Goal: Information Seeking & Learning: Compare options

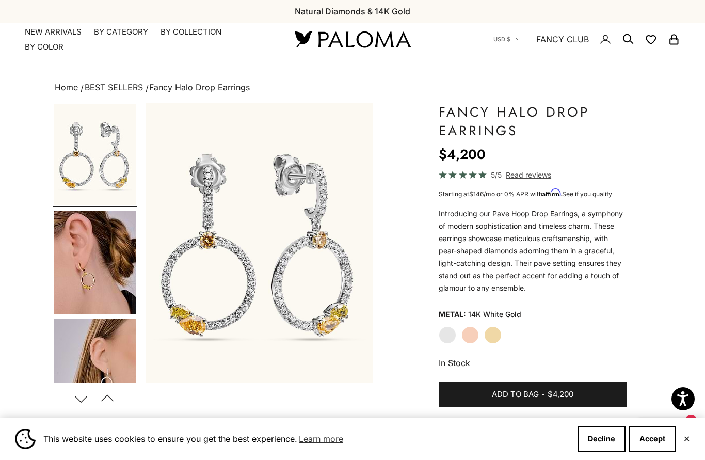
click at [498, 332] on label "Yellow Gold" at bounding box center [493, 335] width 18 height 18
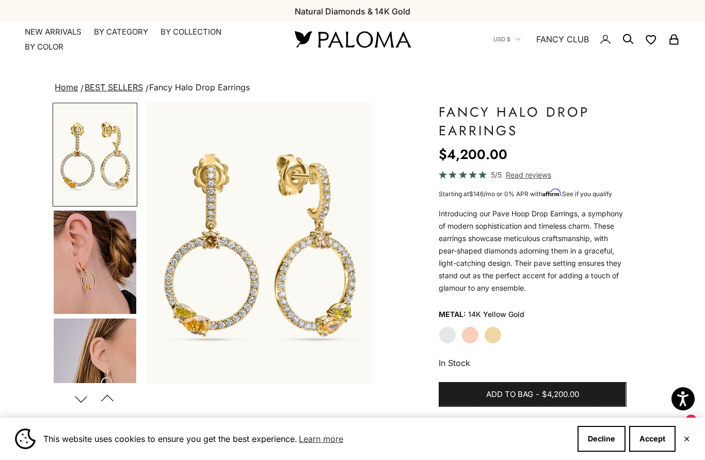
click at [476, 333] on label "Rose Gold" at bounding box center [471, 335] width 18 height 18
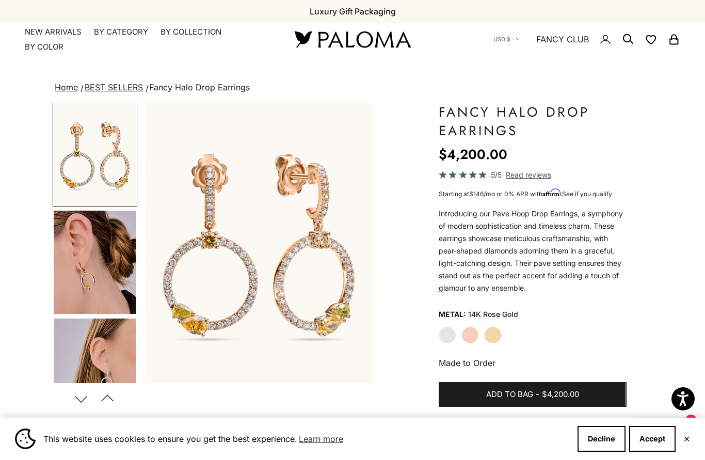
click at [446, 335] on label "White Gold" at bounding box center [448, 335] width 18 height 18
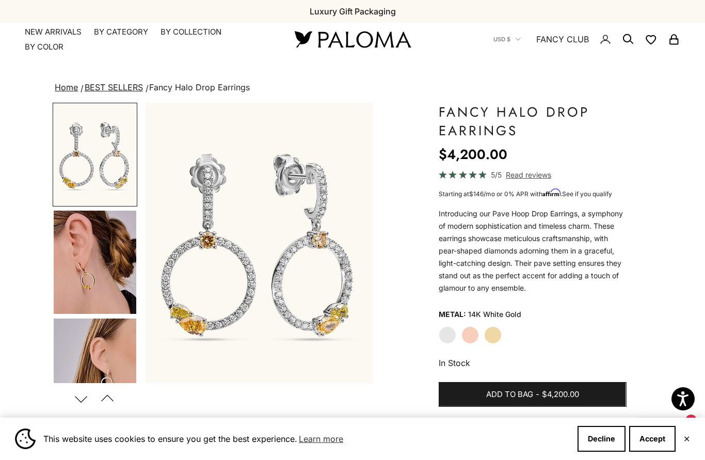
click at [98, 276] on img "Go to item 4" at bounding box center [95, 262] width 83 height 103
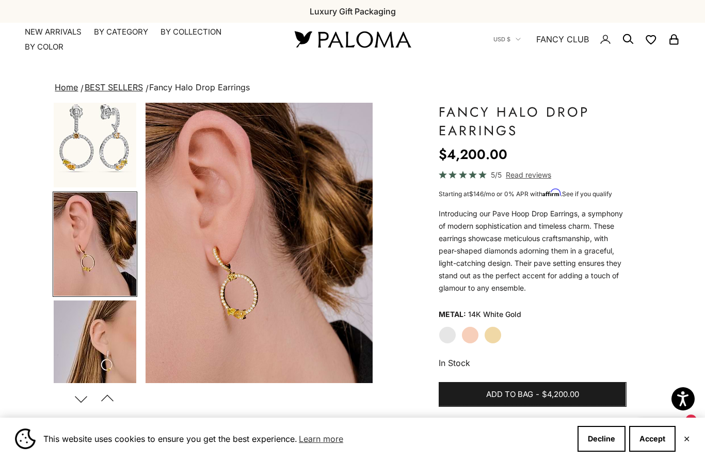
scroll to position [0, 240]
click at [129, 337] on img "Go to item 5" at bounding box center [95, 352] width 83 height 103
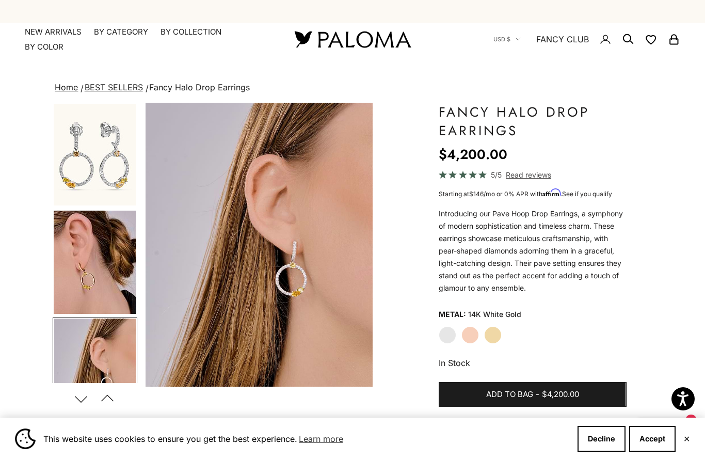
scroll to position [0, 0]
click at [118, 173] on img "Go to item 2" at bounding box center [95, 155] width 83 height 102
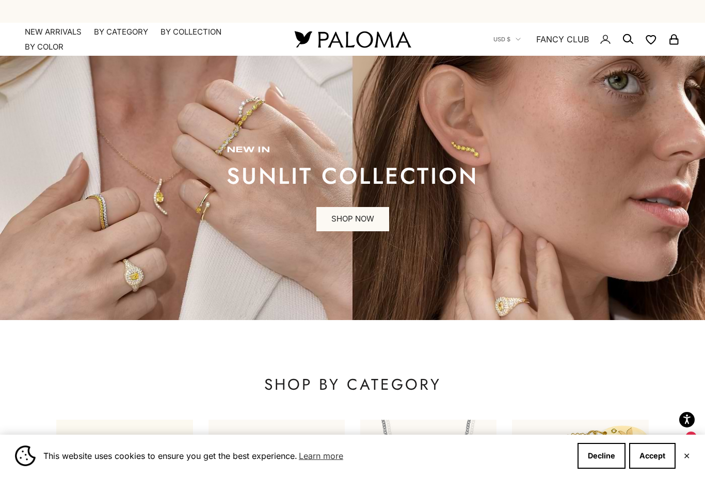
scroll to position [0, 4]
click at [690, 456] on button "✕" at bounding box center [687, 456] width 7 height 6
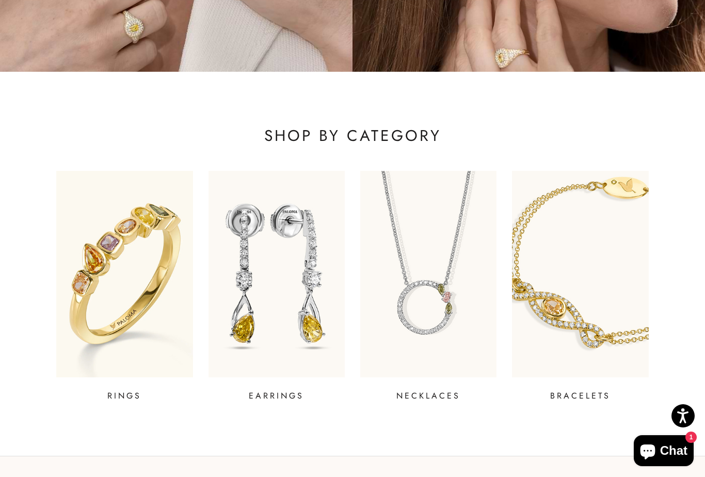
scroll to position [253, 0]
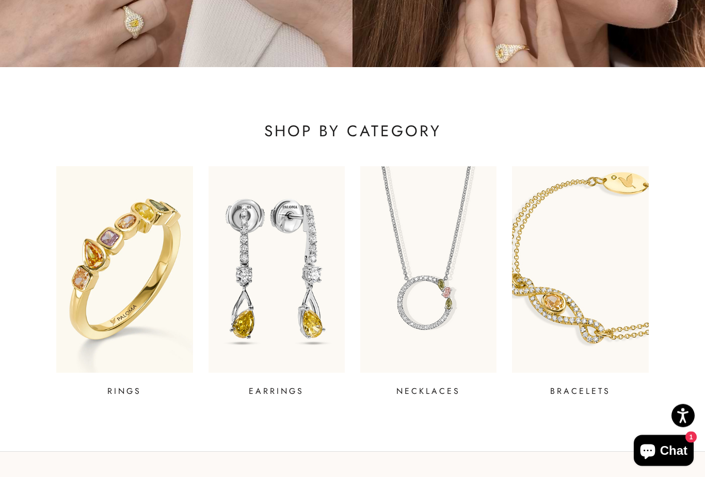
click at [283, 389] on p "EARRINGS" at bounding box center [276, 392] width 55 height 12
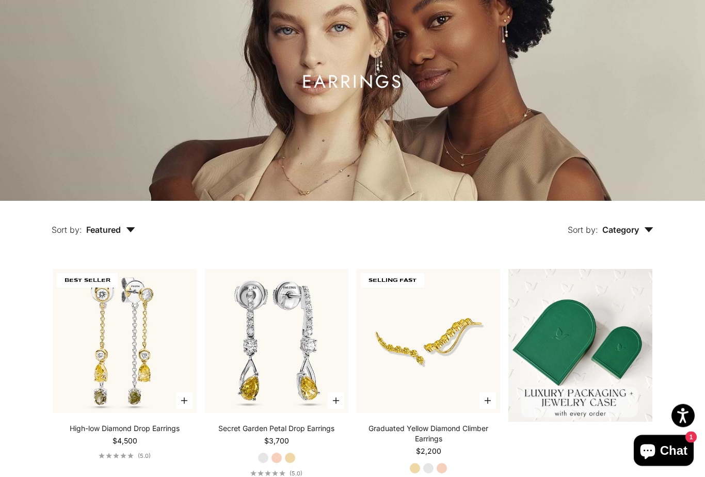
scroll to position [96, 0]
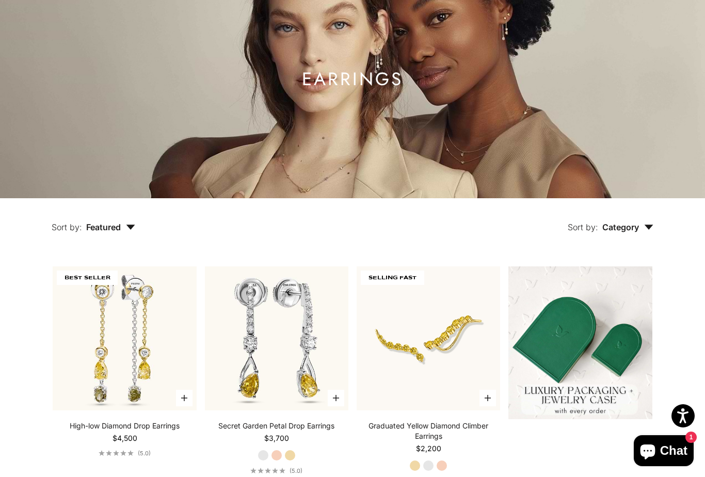
click at [644, 232] on span "Category" at bounding box center [628, 227] width 51 height 10
click at [106, 232] on span "Featured" at bounding box center [110, 227] width 49 height 10
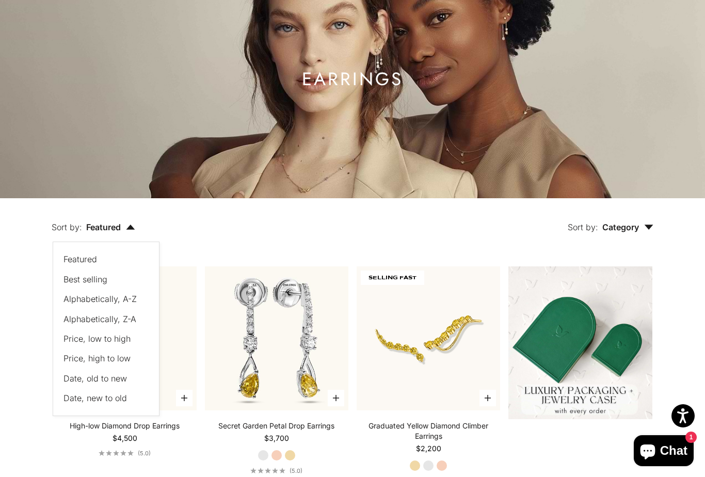
click at [71, 364] on span "Price, high to low" at bounding box center [97, 358] width 67 height 10
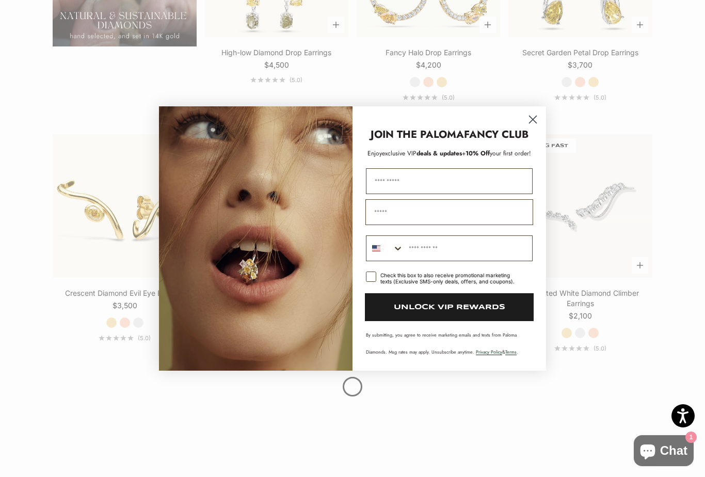
scroll to position [886, 0]
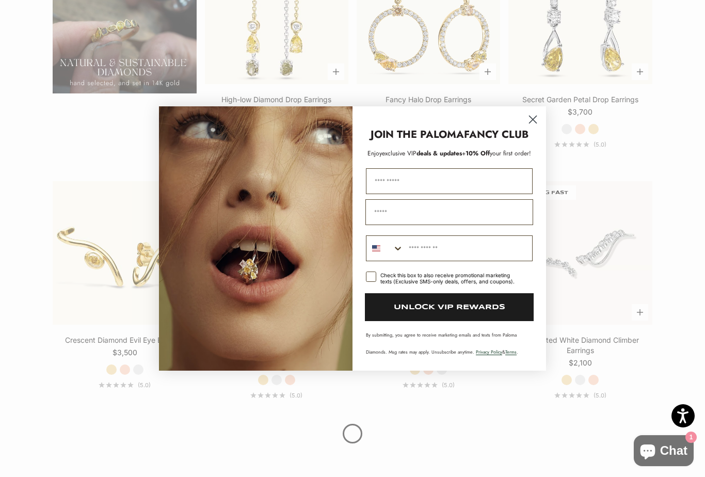
click at [535, 123] on icon "Close dialog" at bounding box center [533, 119] width 7 height 7
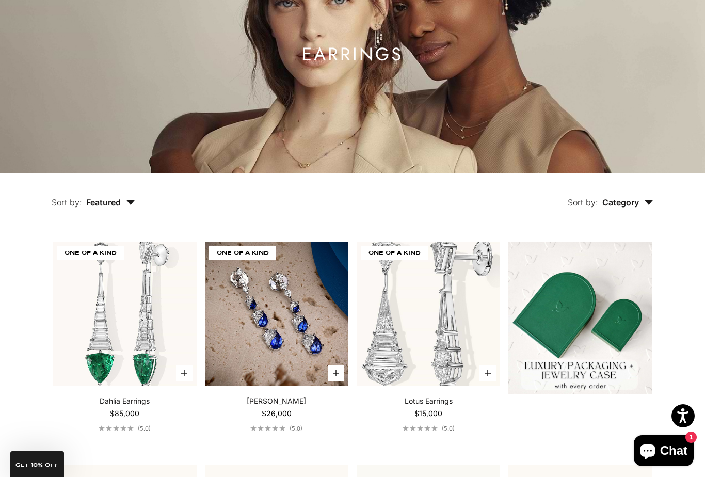
scroll to position [0, 0]
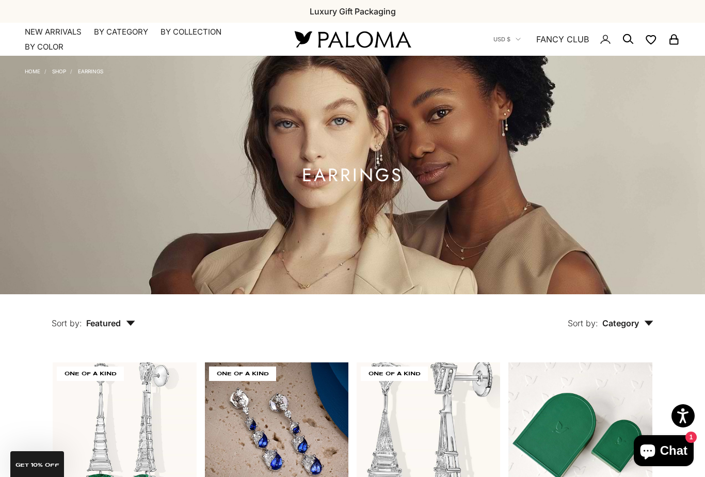
click at [131, 29] on summary "By Category" at bounding box center [121, 32] width 54 height 10
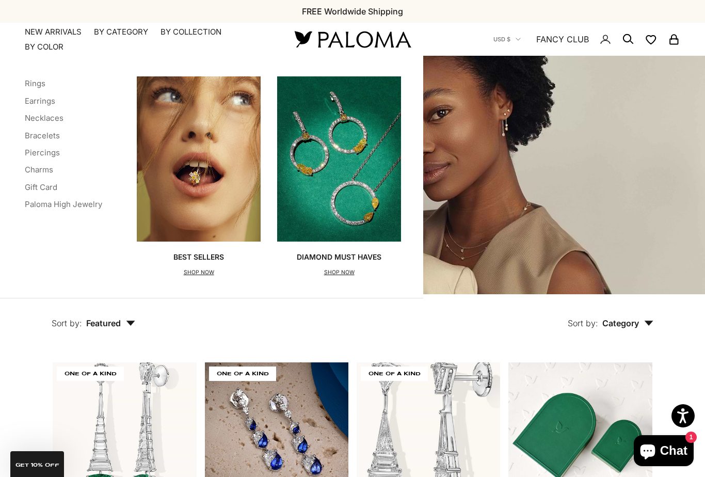
click at [38, 135] on link "Bracelets" at bounding box center [42, 136] width 35 height 10
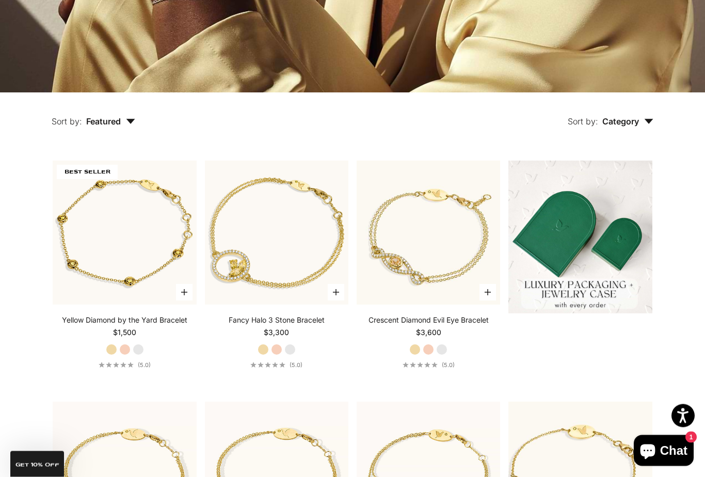
scroll to position [202, 0]
click at [114, 136] on button "Sort by: Featured" at bounding box center [93, 113] width 131 height 43
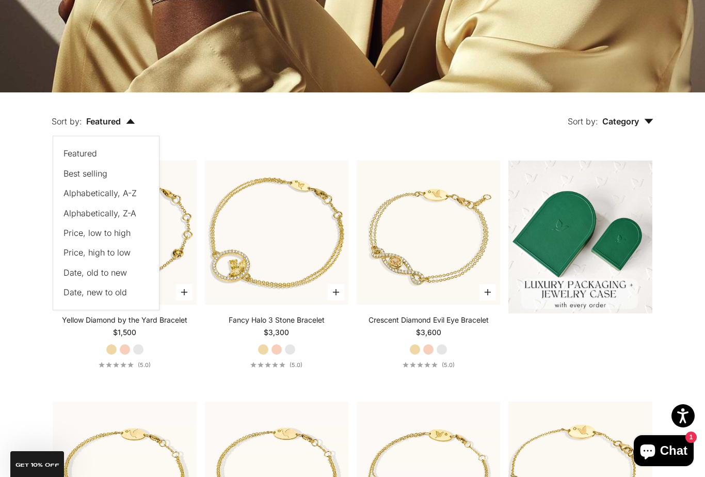
click at [82, 258] on span "Price, high to low" at bounding box center [97, 252] width 67 height 10
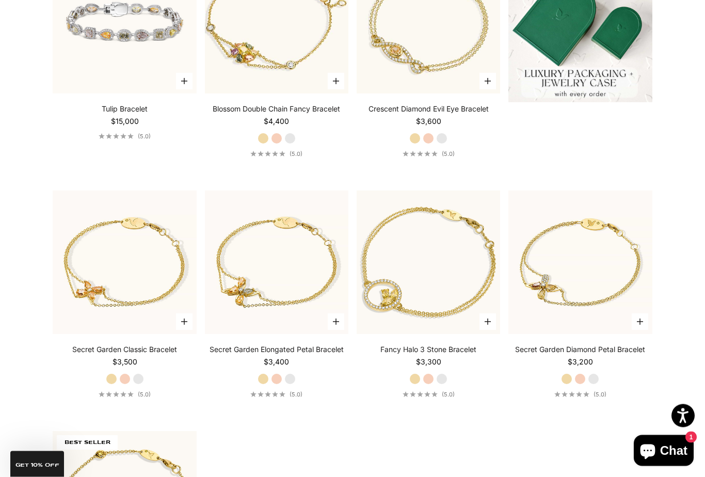
scroll to position [413, 0]
click at [447, 385] on label "White Gold" at bounding box center [441, 378] width 11 height 11
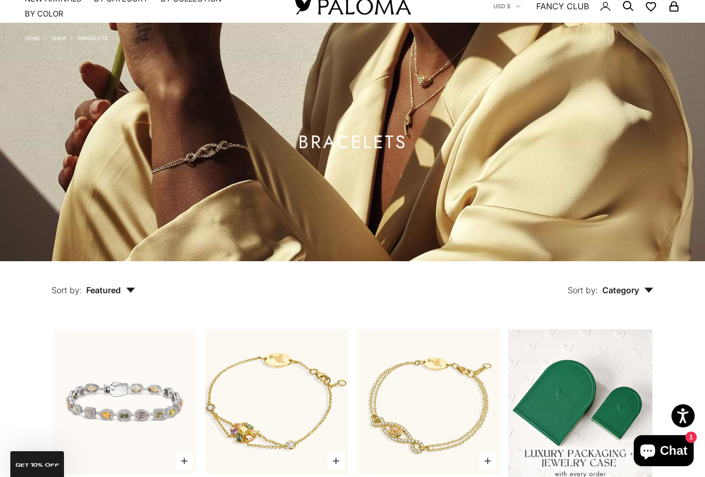
scroll to position [0, 0]
